Goal: Information Seeking & Learning: Check status

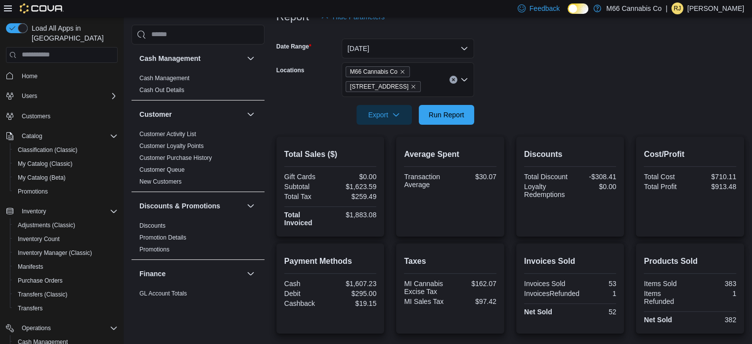
scroll to position [131, 0]
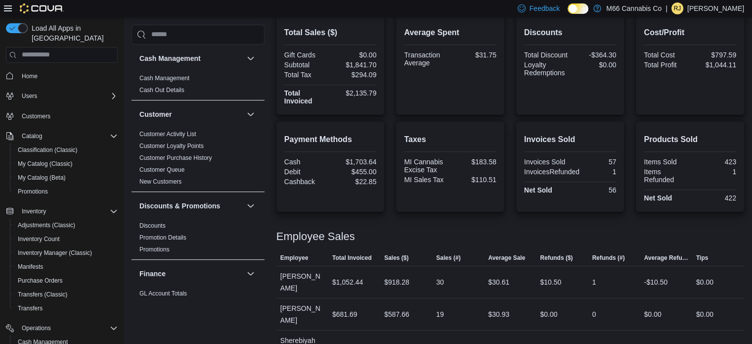
scroll to position [279, 0]
